Goal: Task Accomplishment & Management: Manage account settings

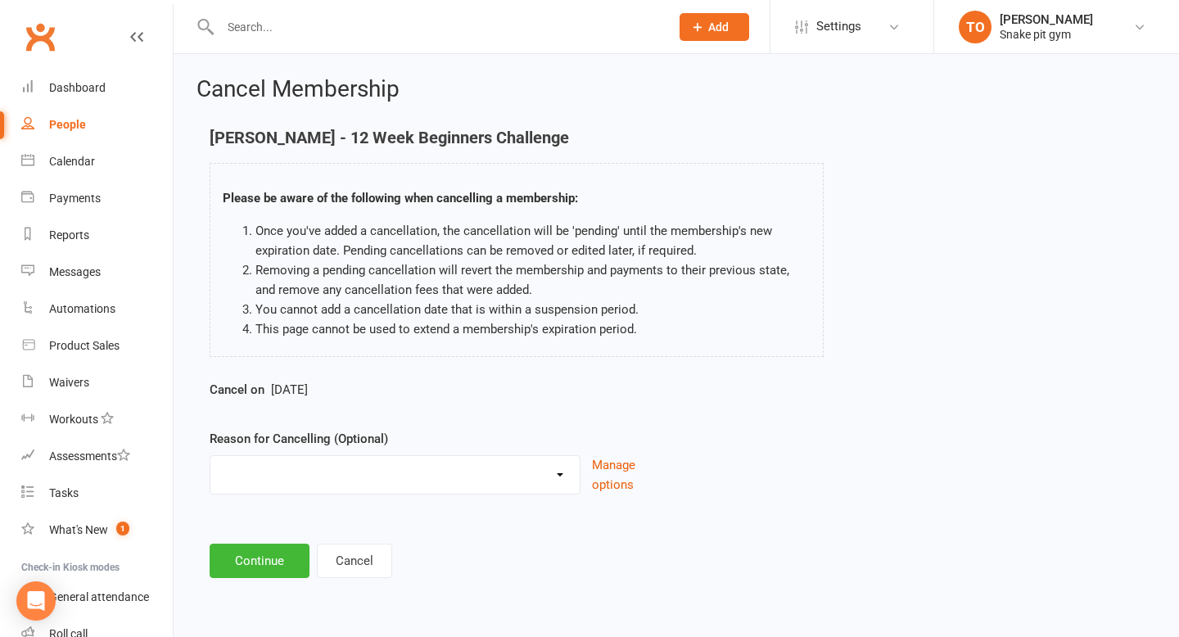
click at [301, 25] on input "text" at bounding box center [436, 27] width 443 height 23
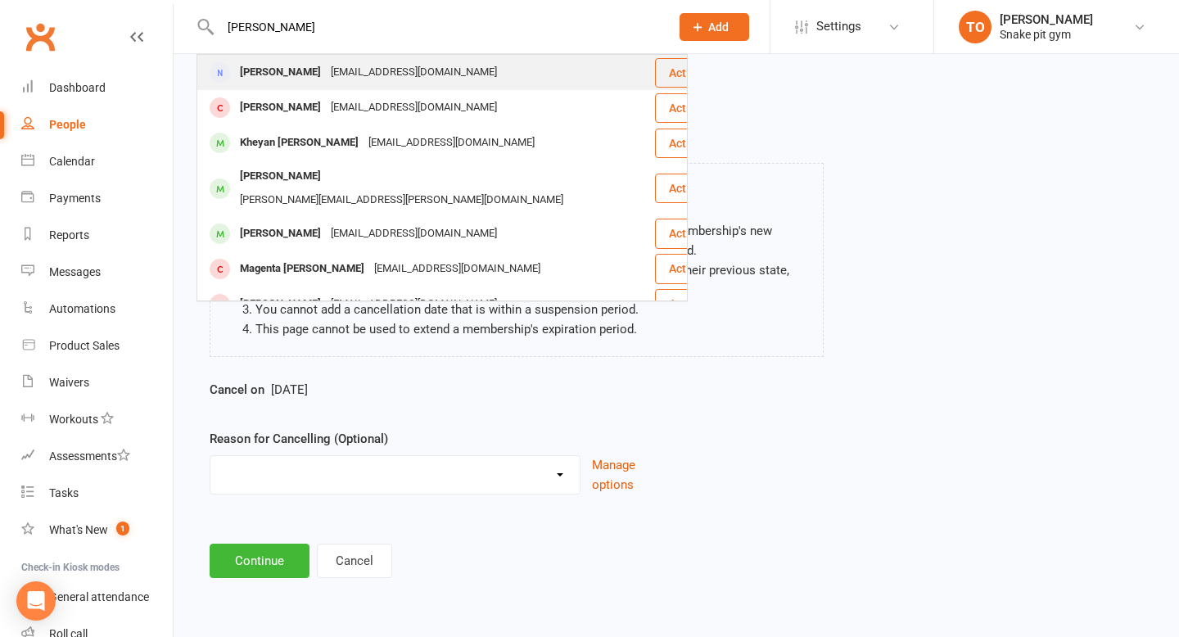
type input "[PERSON_NAME]"
click at [276, 72] on div "[PERSON_NAME]" at bounding box center [280, 73] width 91 height 24
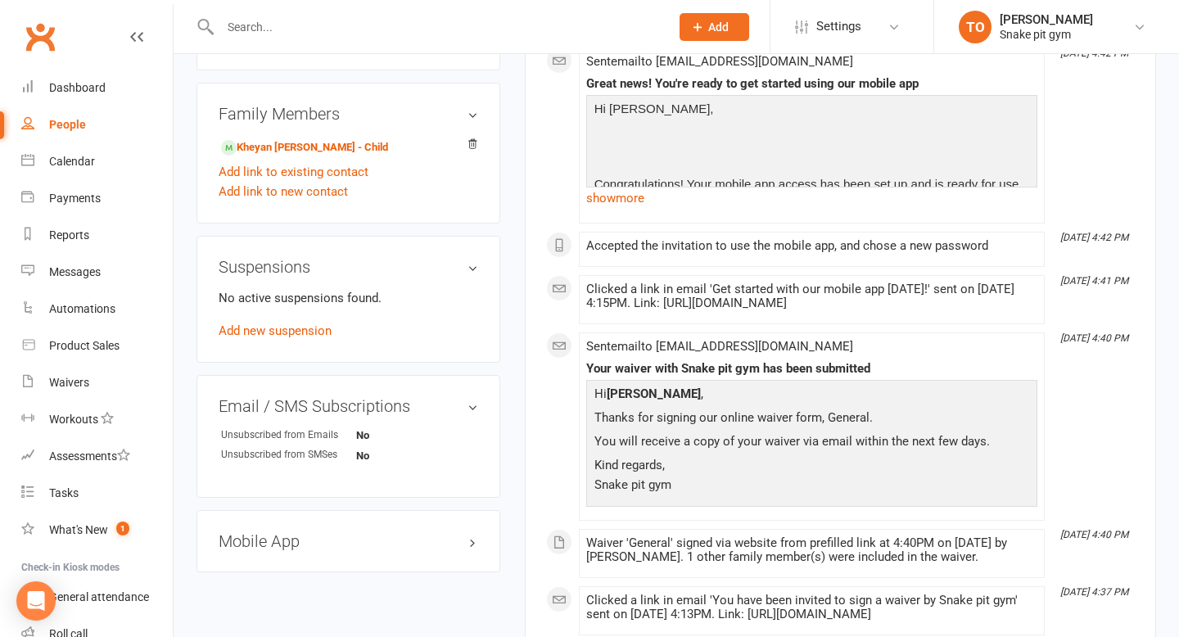
scroll to position [791, 0]
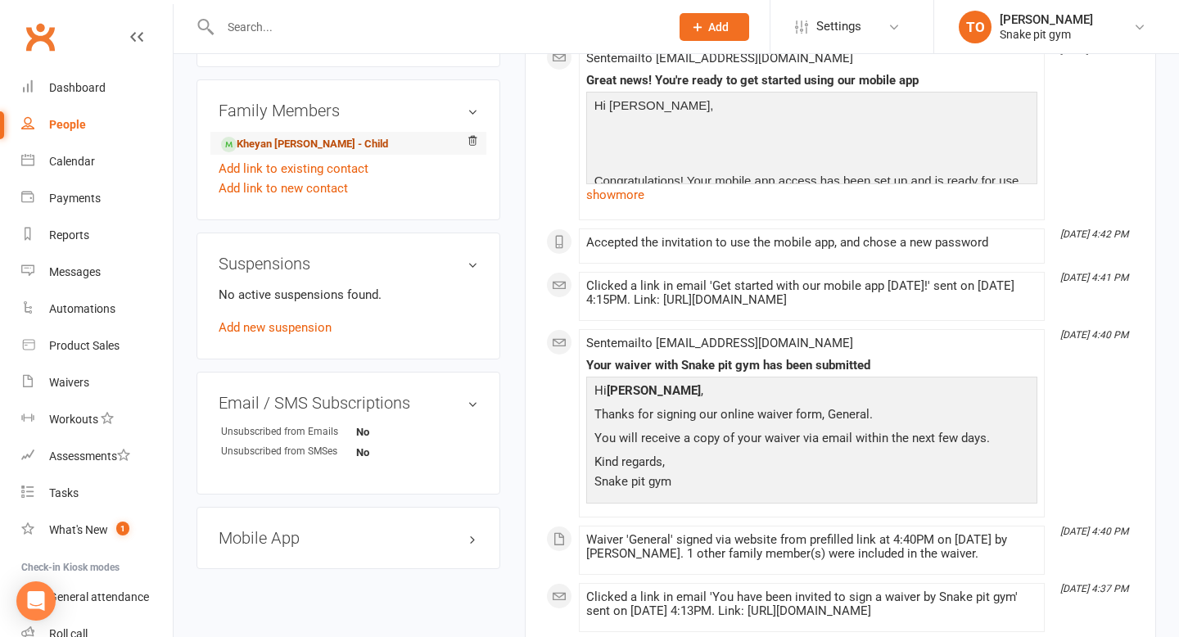
click at [289, 136] on link "Kheyan [PERSON_NAME] - Child" at bounding box center [304, 144] width 167 height 17
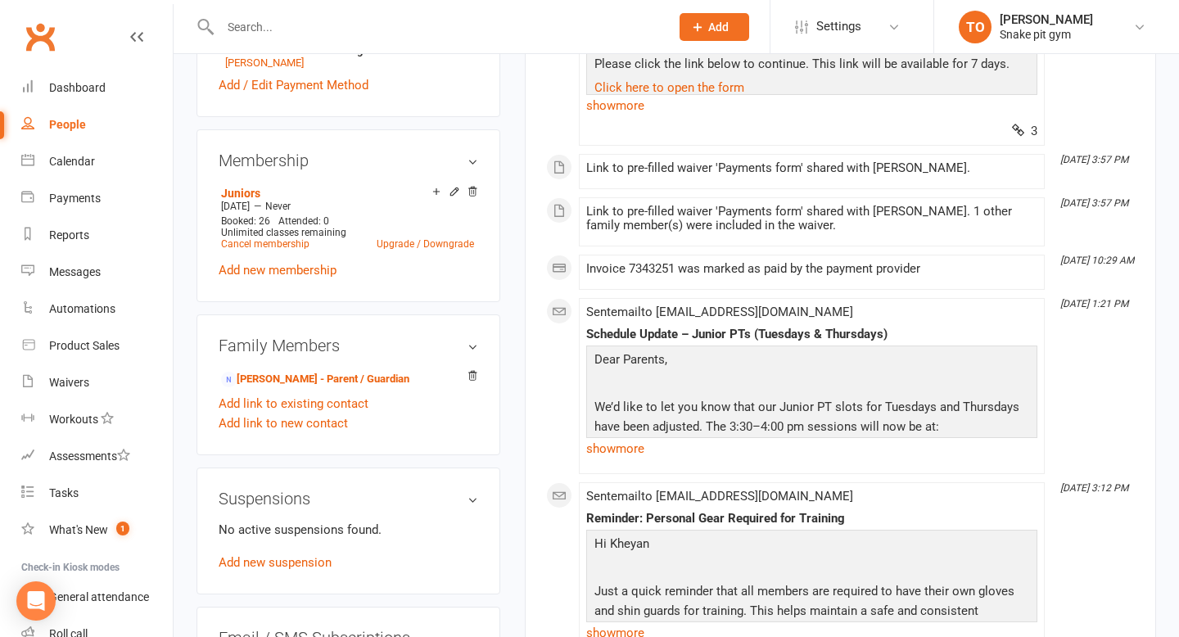
scroll to position [672, 0]
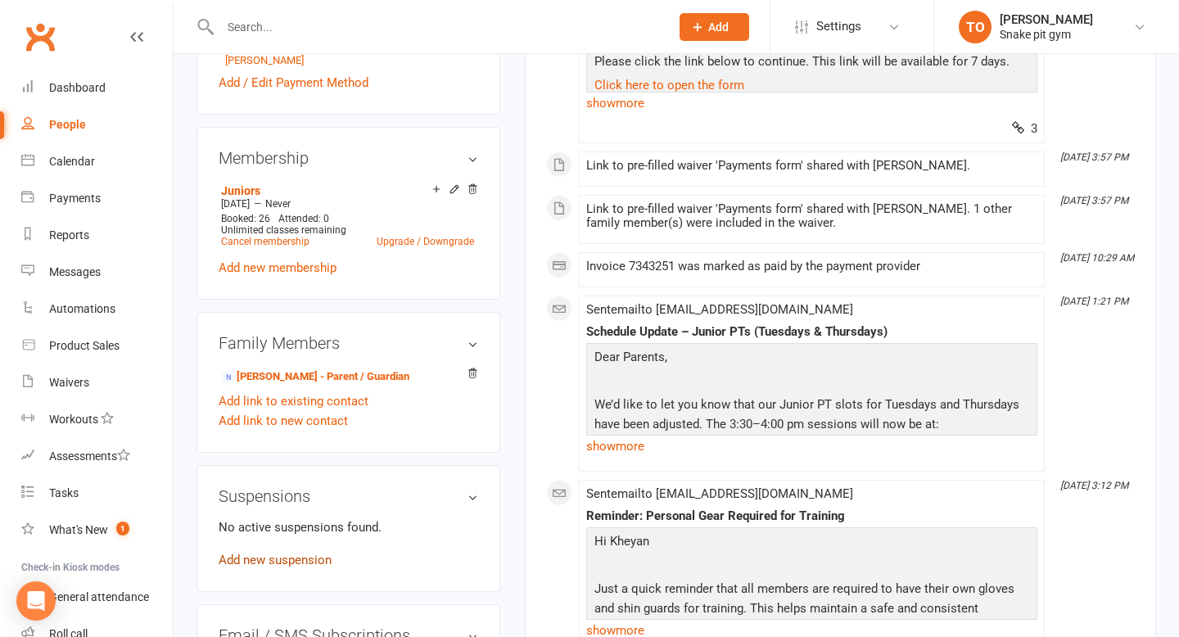
click at [282, 553] on link "Add new suspension" at bounding box center [275, 560] width 113 height 15
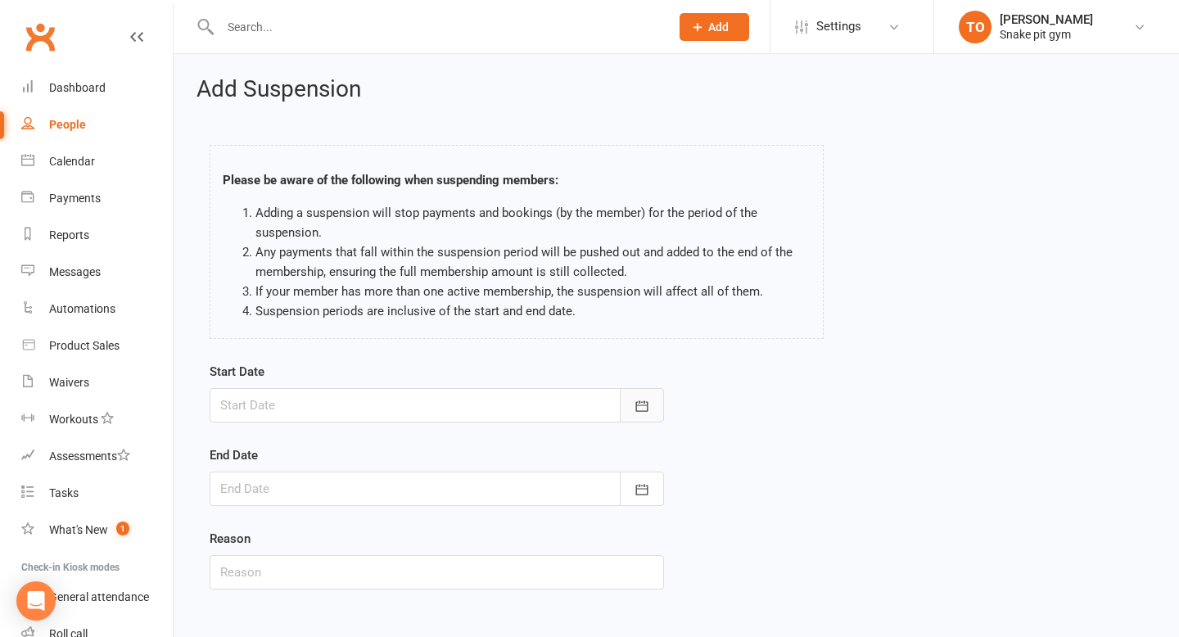
click at [649, 394] on button "button" at bounding box center [642, 405] width 44 height 34
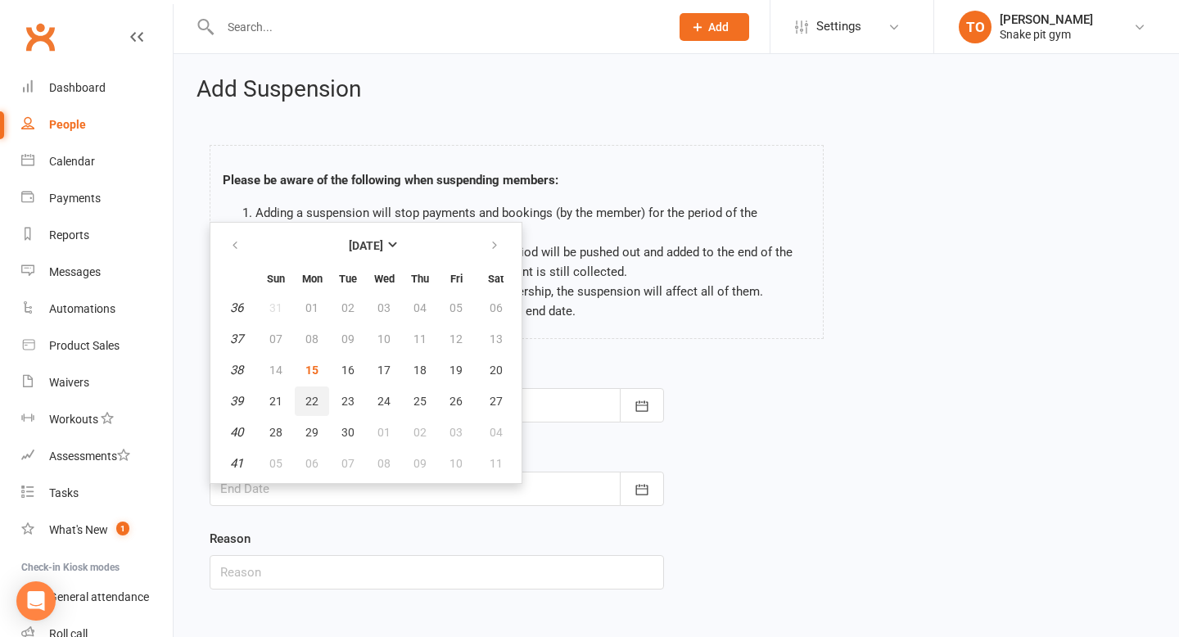
click at [306, 395] on span "22" at bounding box center [311, 401] width 13 height 13
type input "[DATE]"
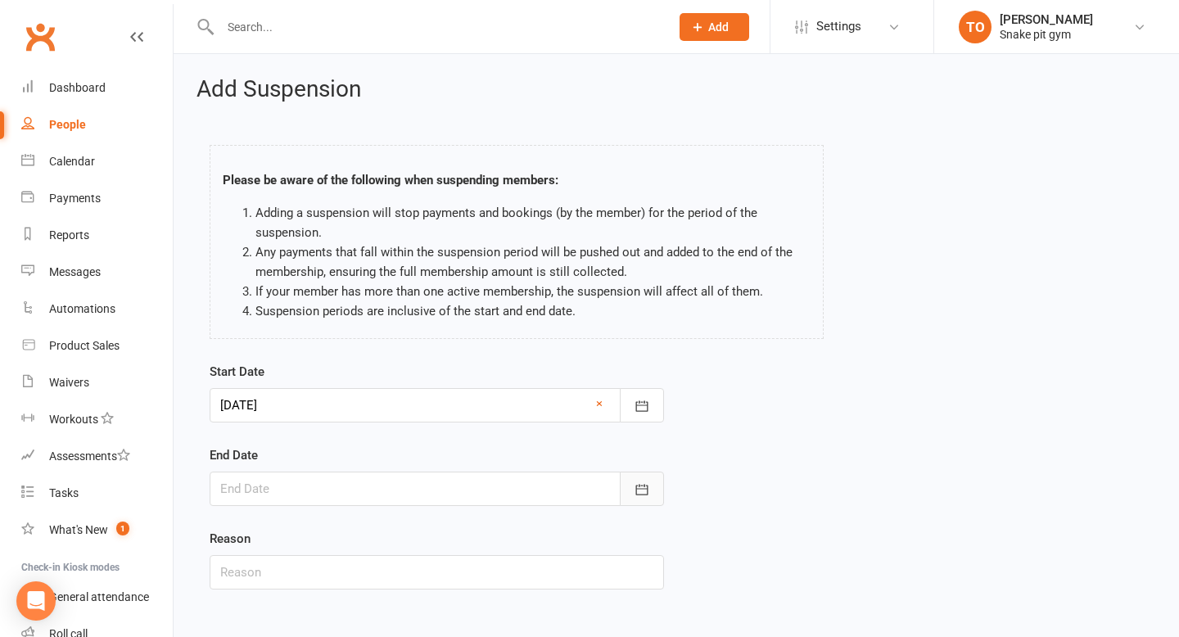
click at [638, 490] on icon "button" at bounding box center [642, 489] width 16 height 16
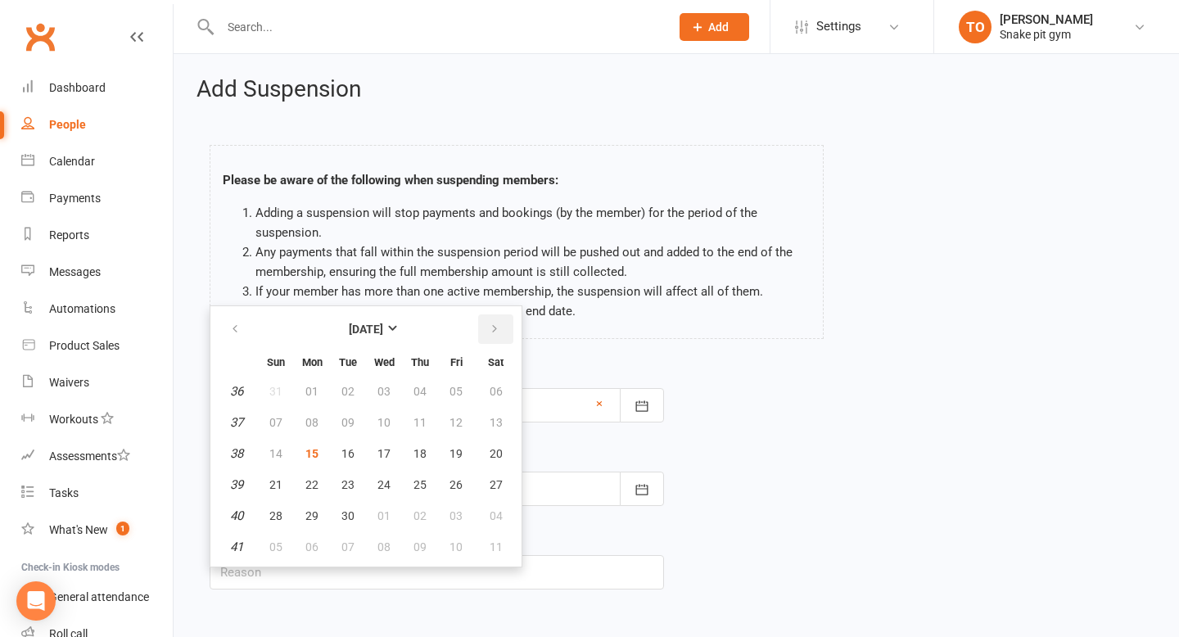
click at [495, 323] on icon "button" at bounding box center [494, 329] width 11 height 13
click at [456, 397] on span "03" at bounding box center [456, 391] width 13 height 13
type input "[DATE]"
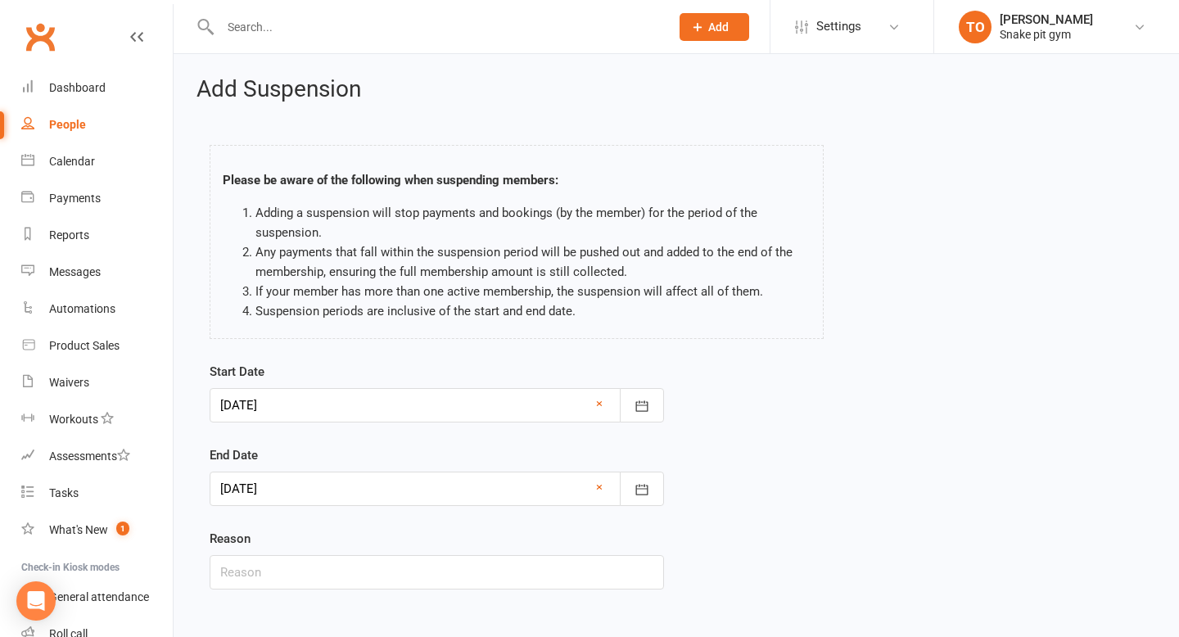
scroll to position [83, 0]
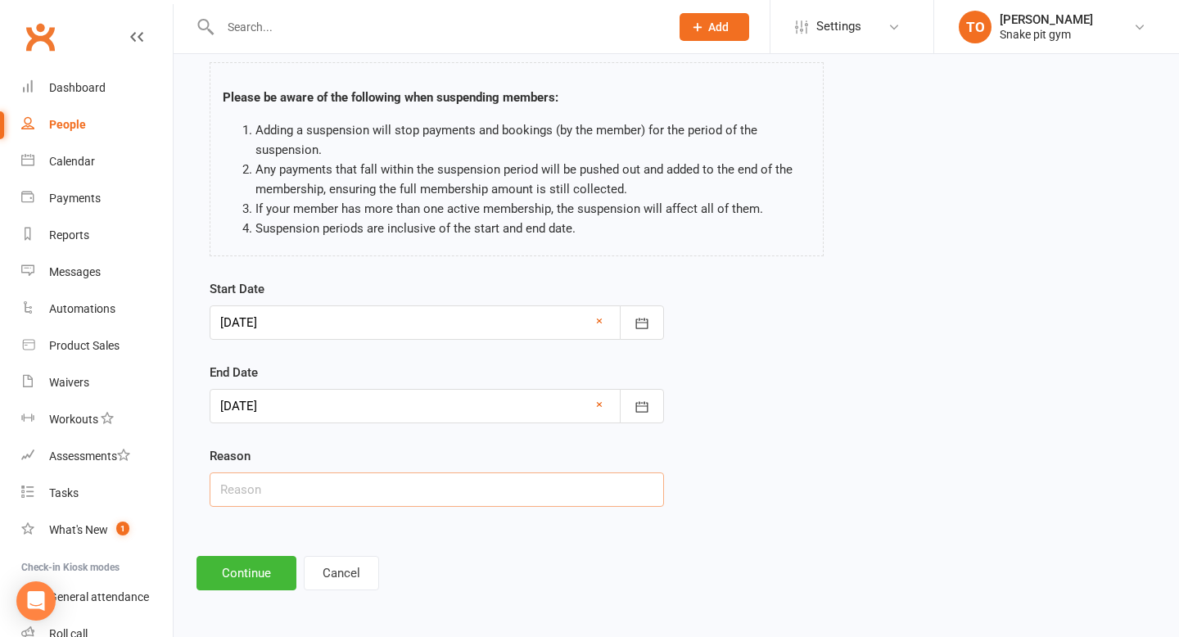
click at [341, 500] on input "text" at bounding box center [437, 489] width 454 height 34
type input "School Holiday"
click at [251, 572] on button "Continue" at bounding box center [247, 573] width 100 height 34
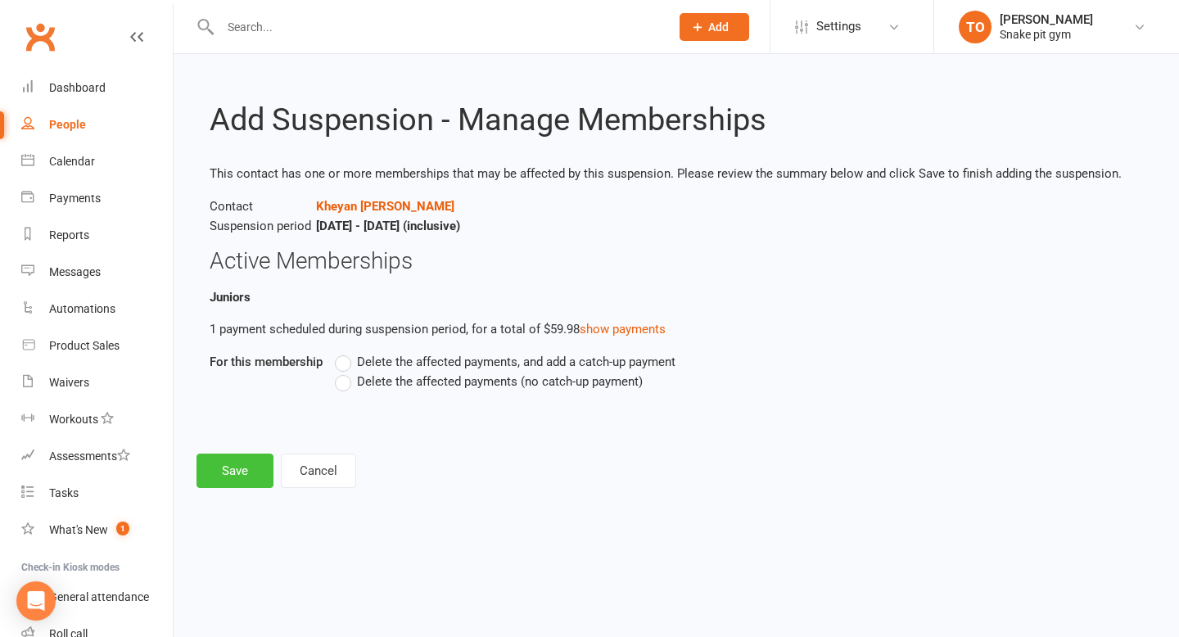
click at [250, 471] on button "Save" at bounding box center [235, 471] width 77 height 34
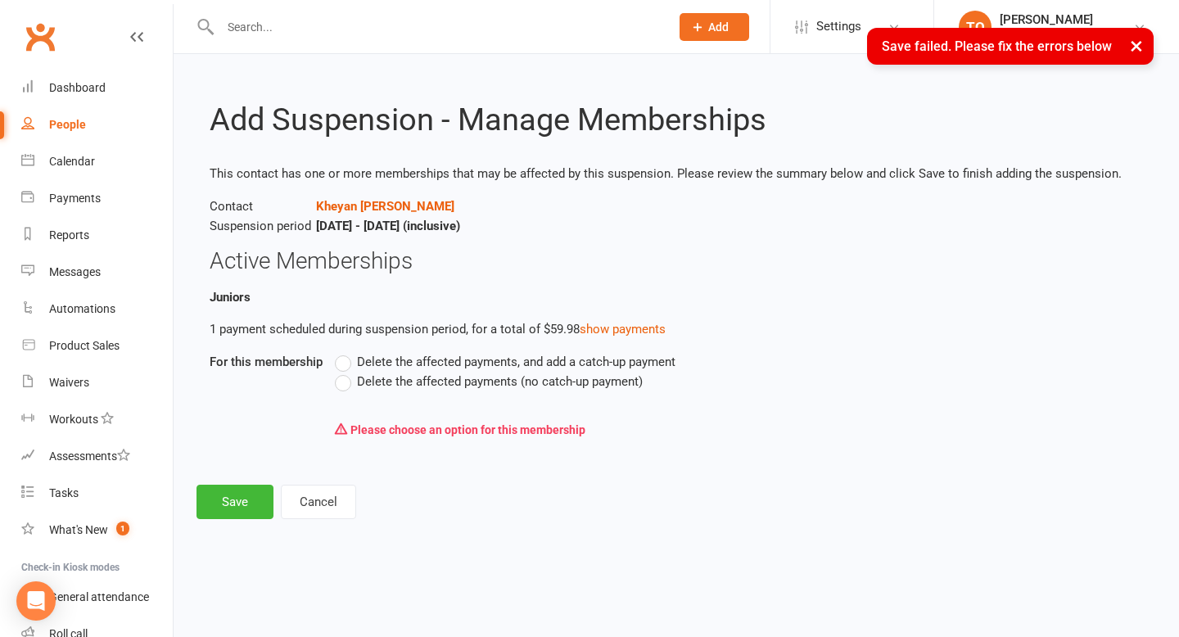
click at [359, 386] on span "Delete the affected payments (no catch-up payment)" at bounding box center [500, 380] width 286 height 17
click at [346, 372] on input "Delete the affected payments (no catch-up payment)" at bounding box center [340, 372] width 11 height 0
click at [229, 504] on button "Save" at bounding box center [235, 502] width 77 height 34
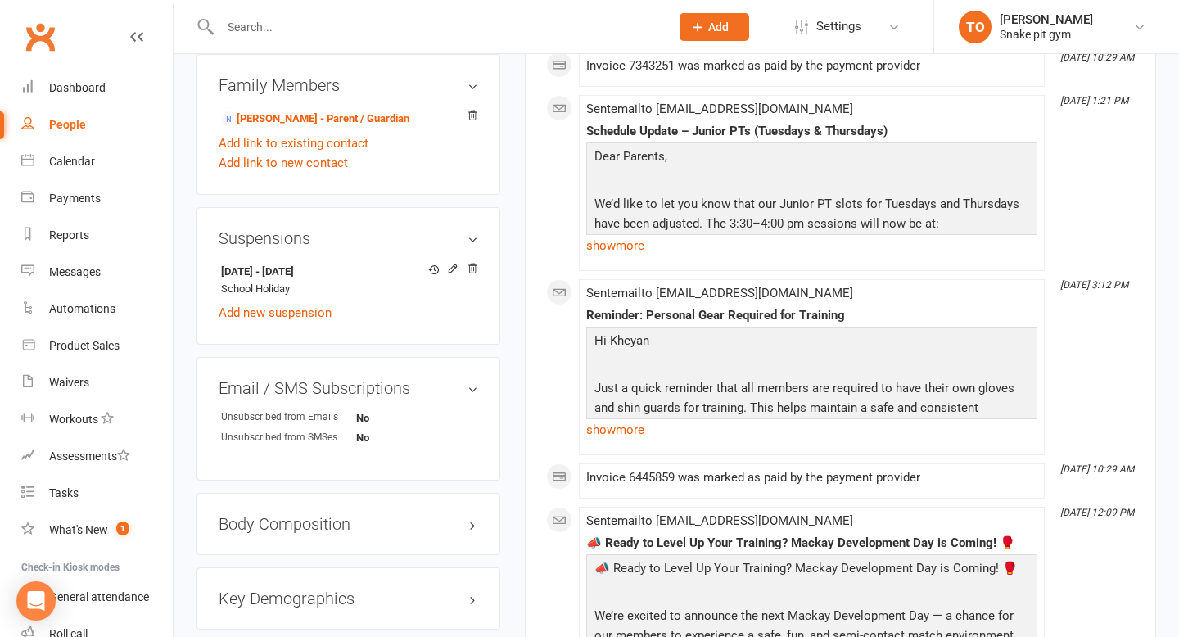
scroll to position [988, 0]
